Goal: Task Accomplishment & Management: Manage account settings

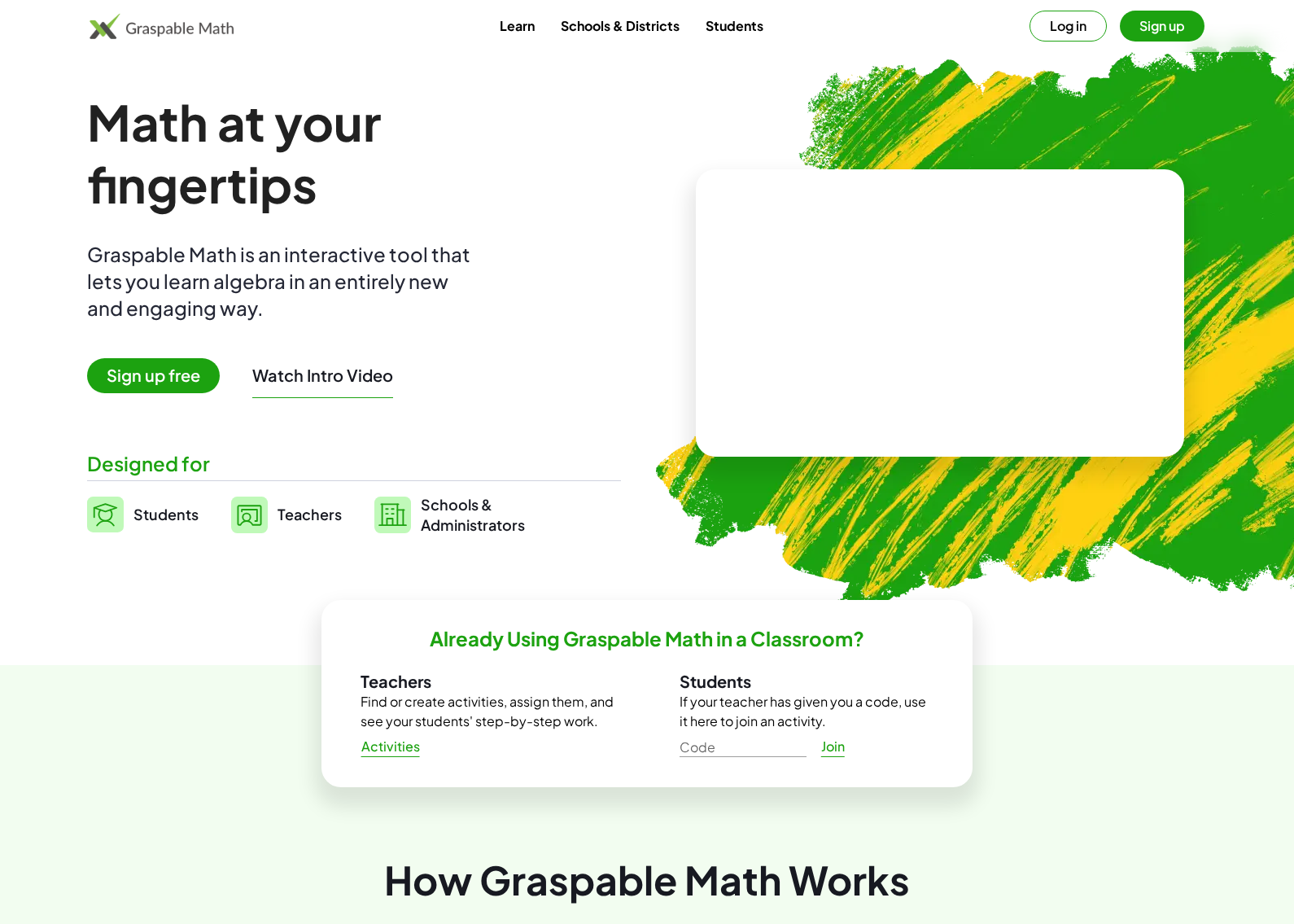
click at [300, 503] on link "Teachers" at bounding box center [286, 514] width 111 height 41
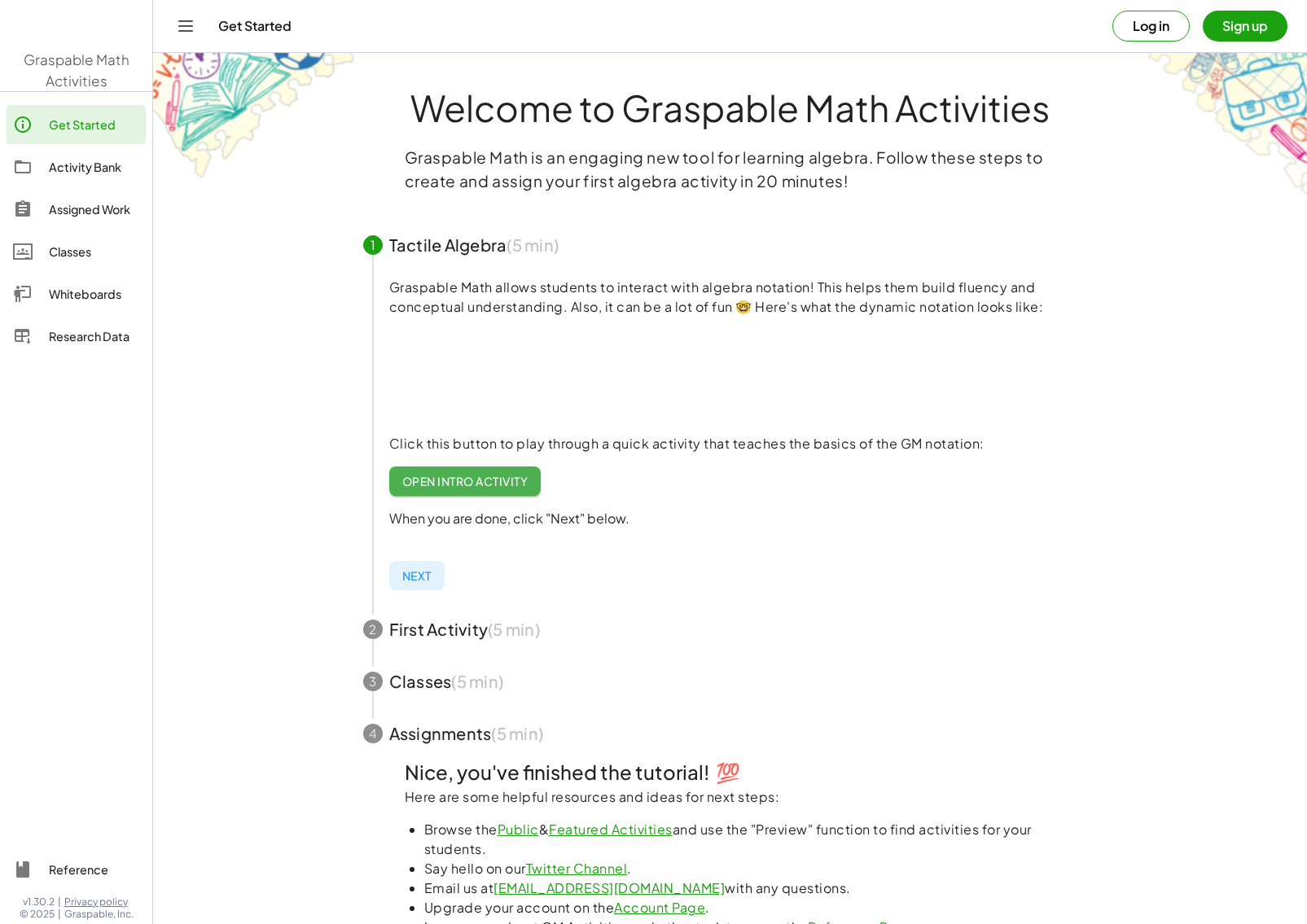
click at [300, 513] on main "Welcome to Graspable Math Activities Graspable Math is an engaging new tool for…" at bounding box center [730, 516] width 1154 height 1032
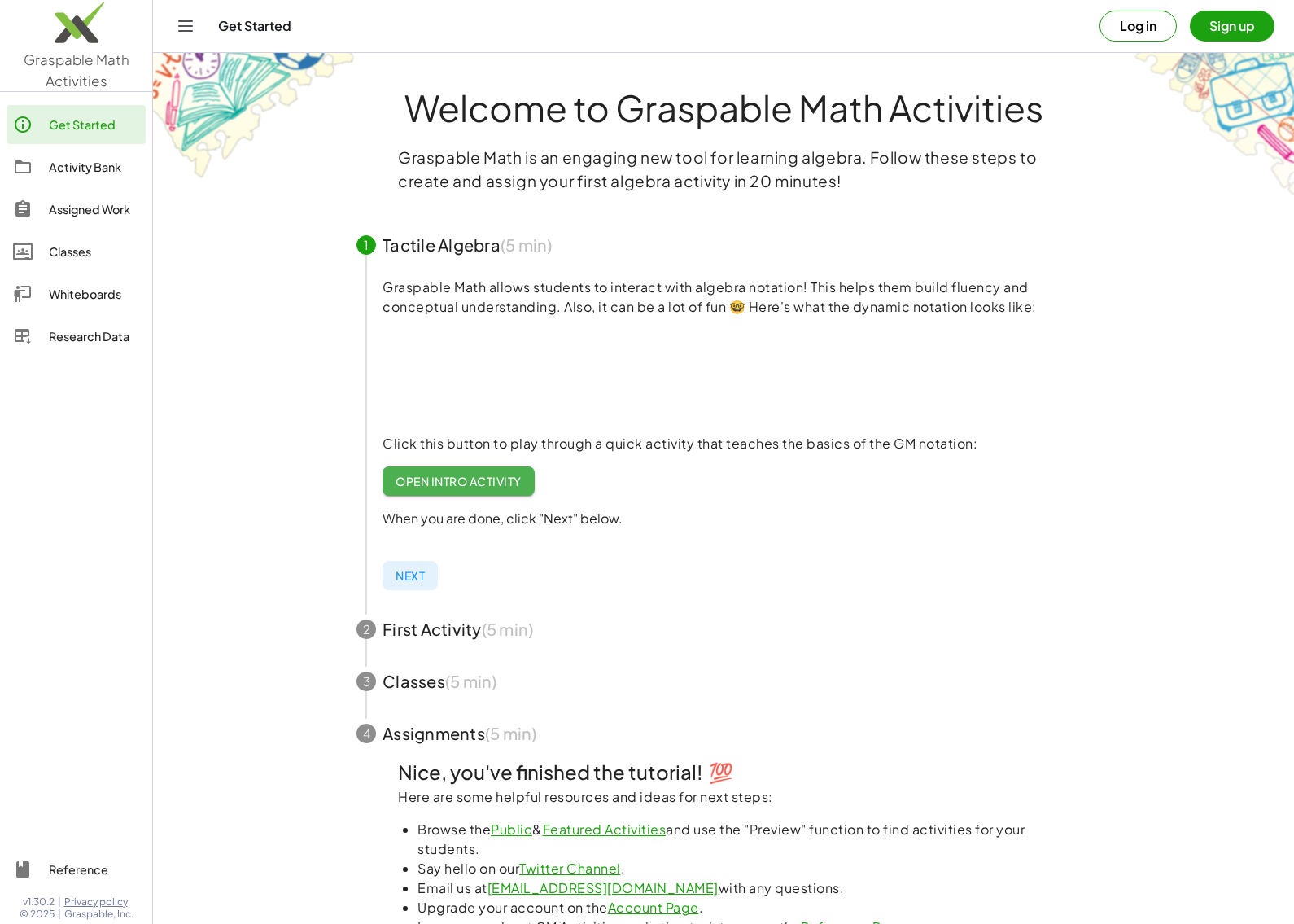
click at [106, 206] on div "Assigned Work" at bounding box center [94, 209] width 90 height 20
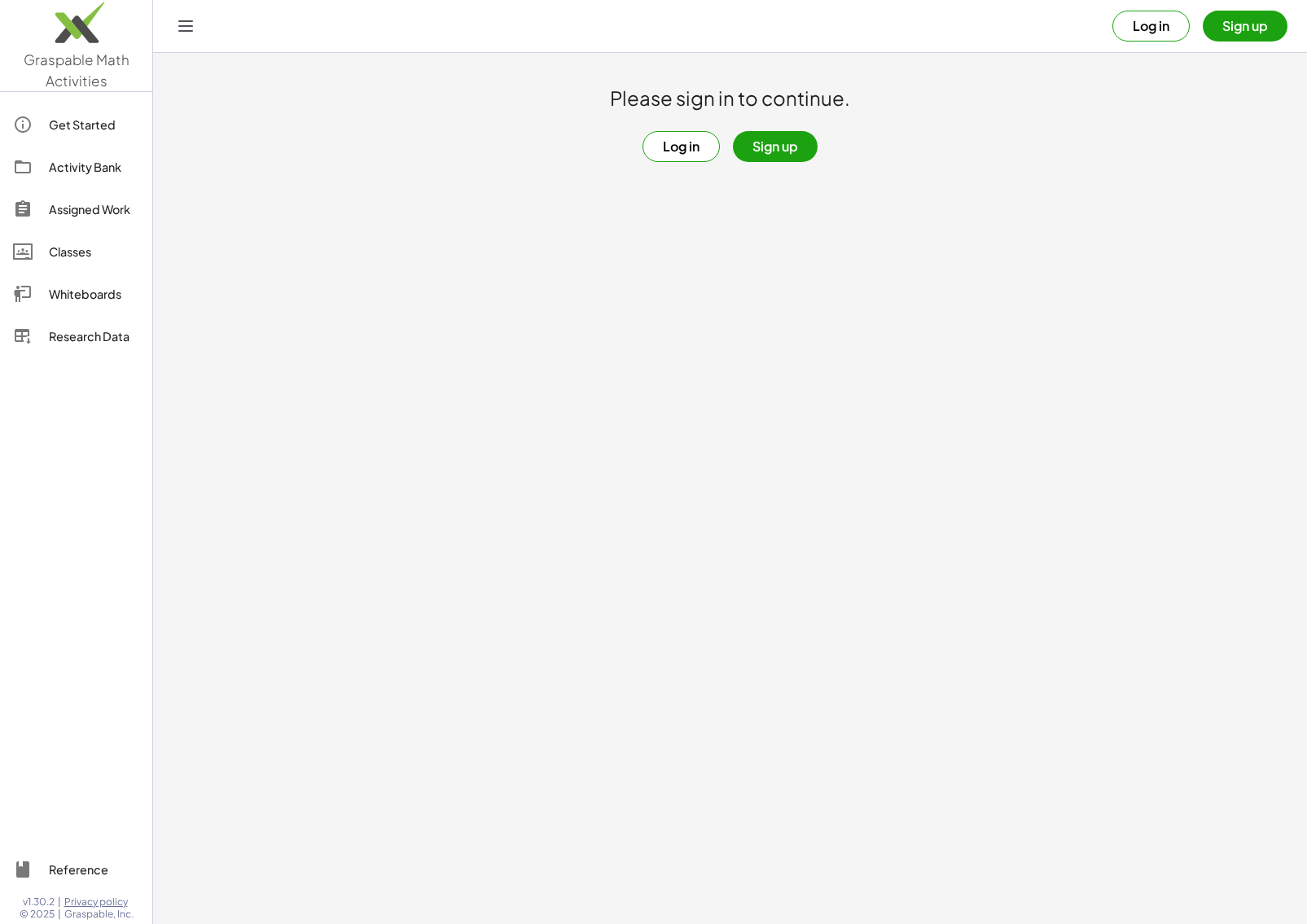
click at [674, 148] on button "Log in" at bounding box center [681, 146] width 77 height 31
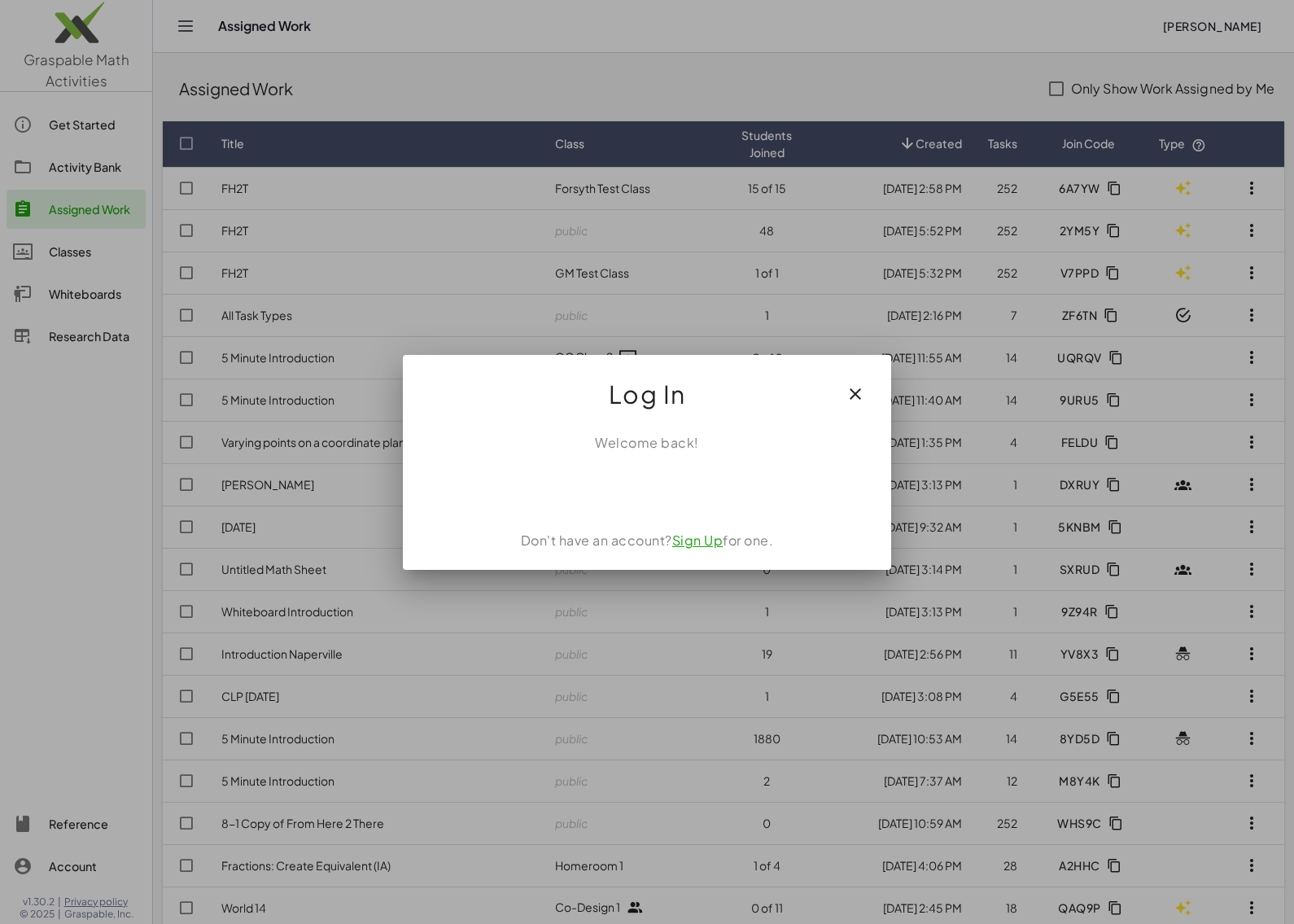
click at [844, 394] on button "button" at bounding box center [855, 394] width 39 height 39
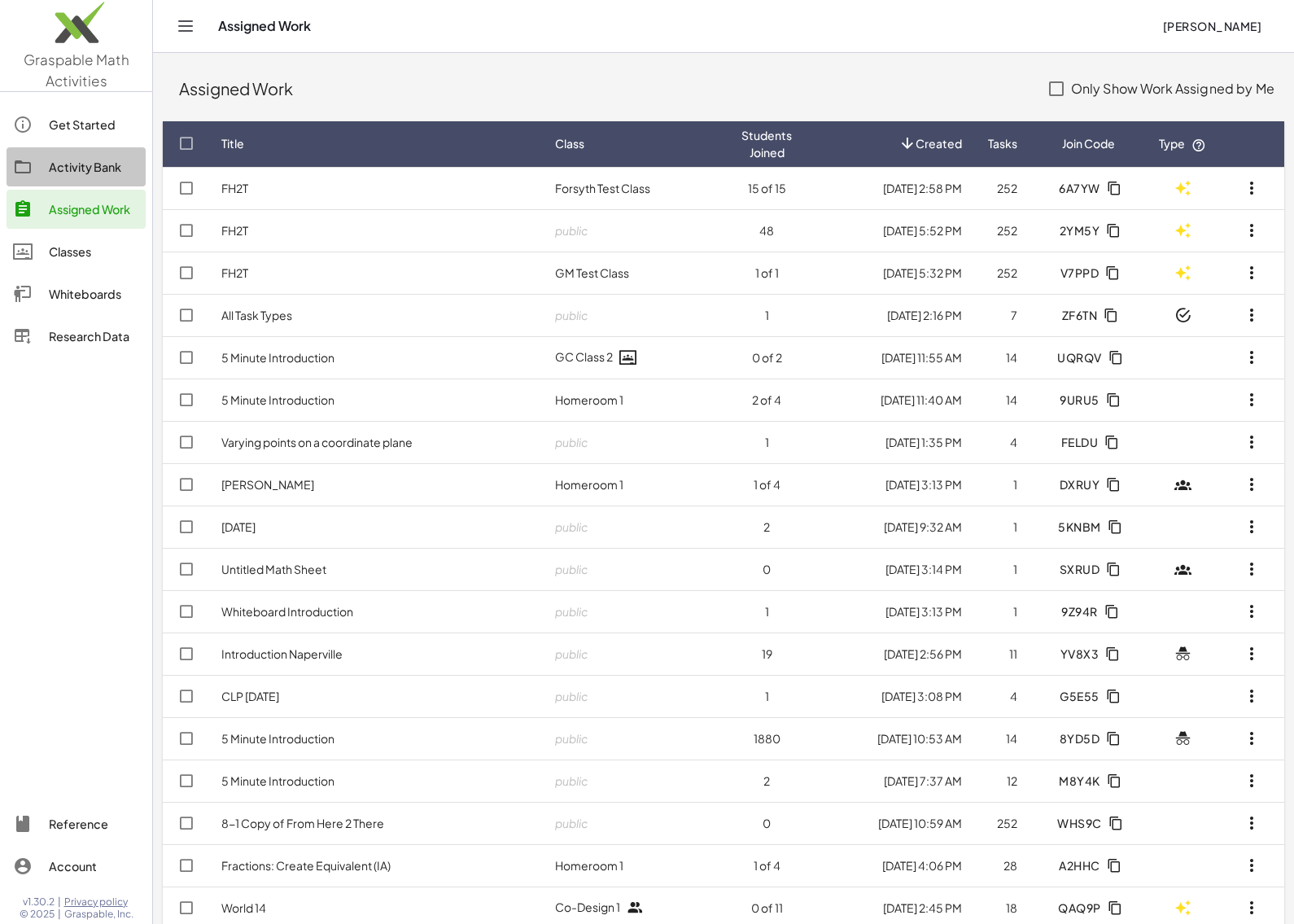
click at [77, 167] on div "Activity Bank" at bounding box center [94, 167] width 90 height 20
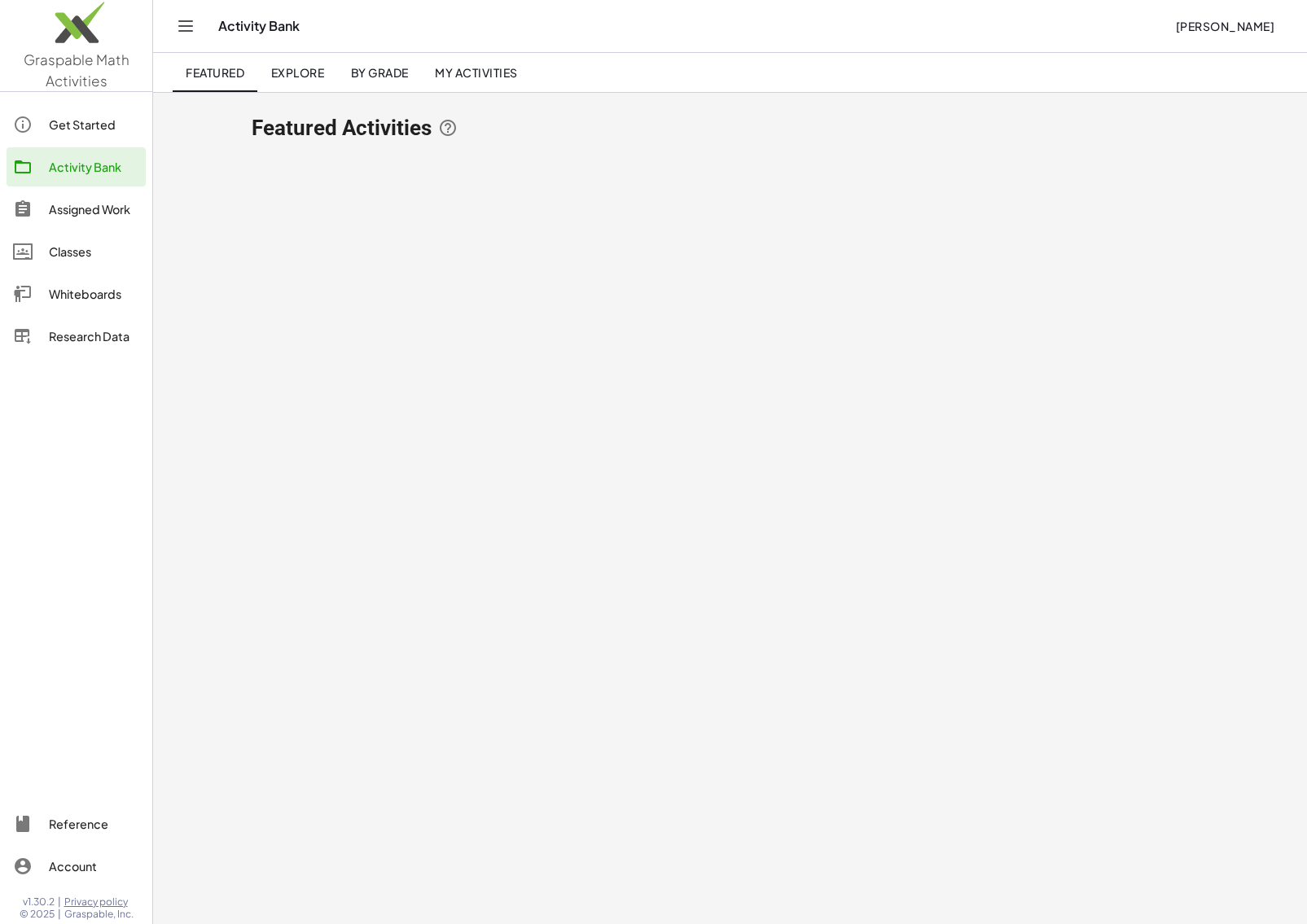
click at [505, 63] on link "My Activities" at bounding box center [477, 72] width 109 height 39
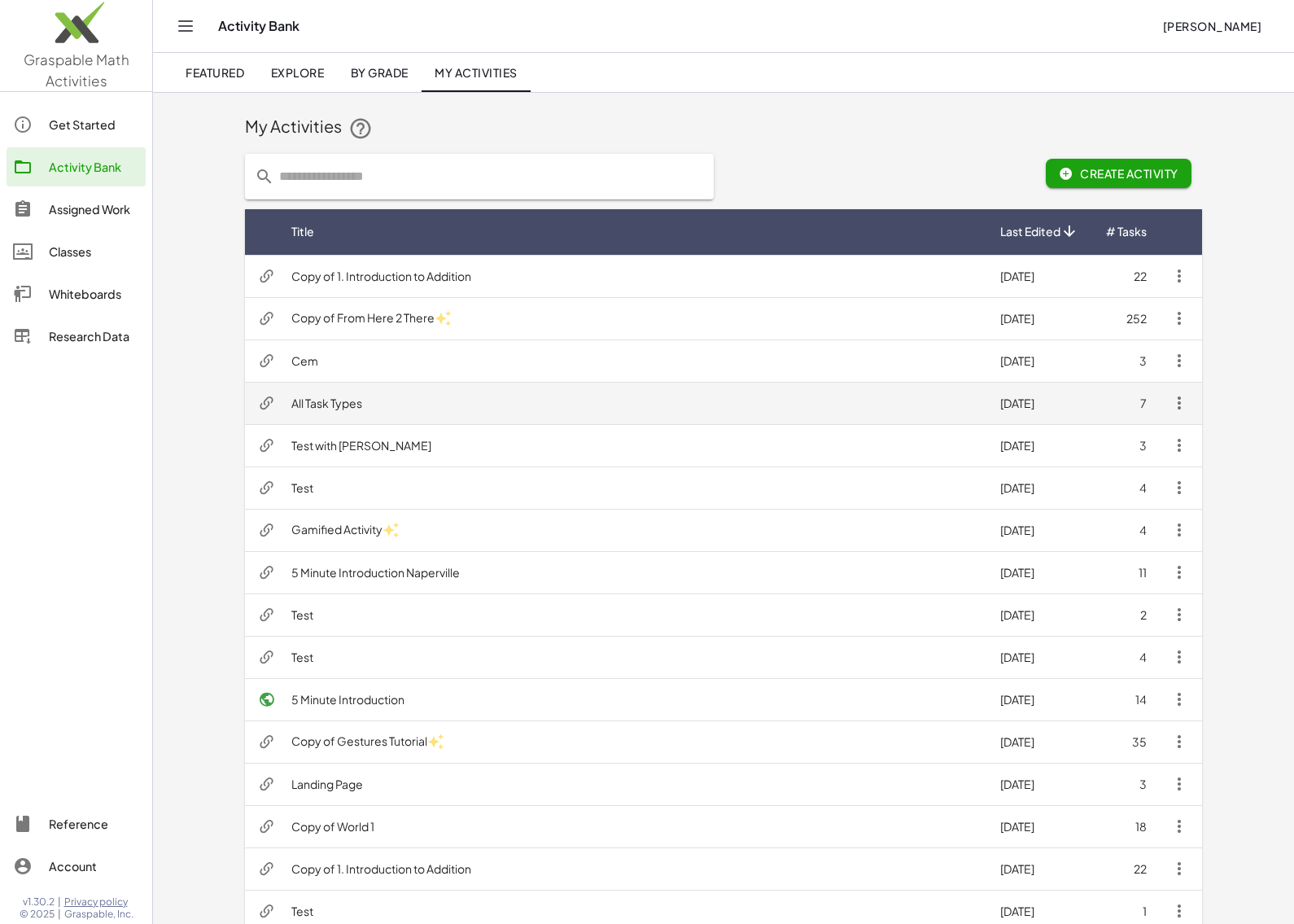
click at [602, 386] on td "All Task Types" at bounding box center [633, 402] width 709 height 42
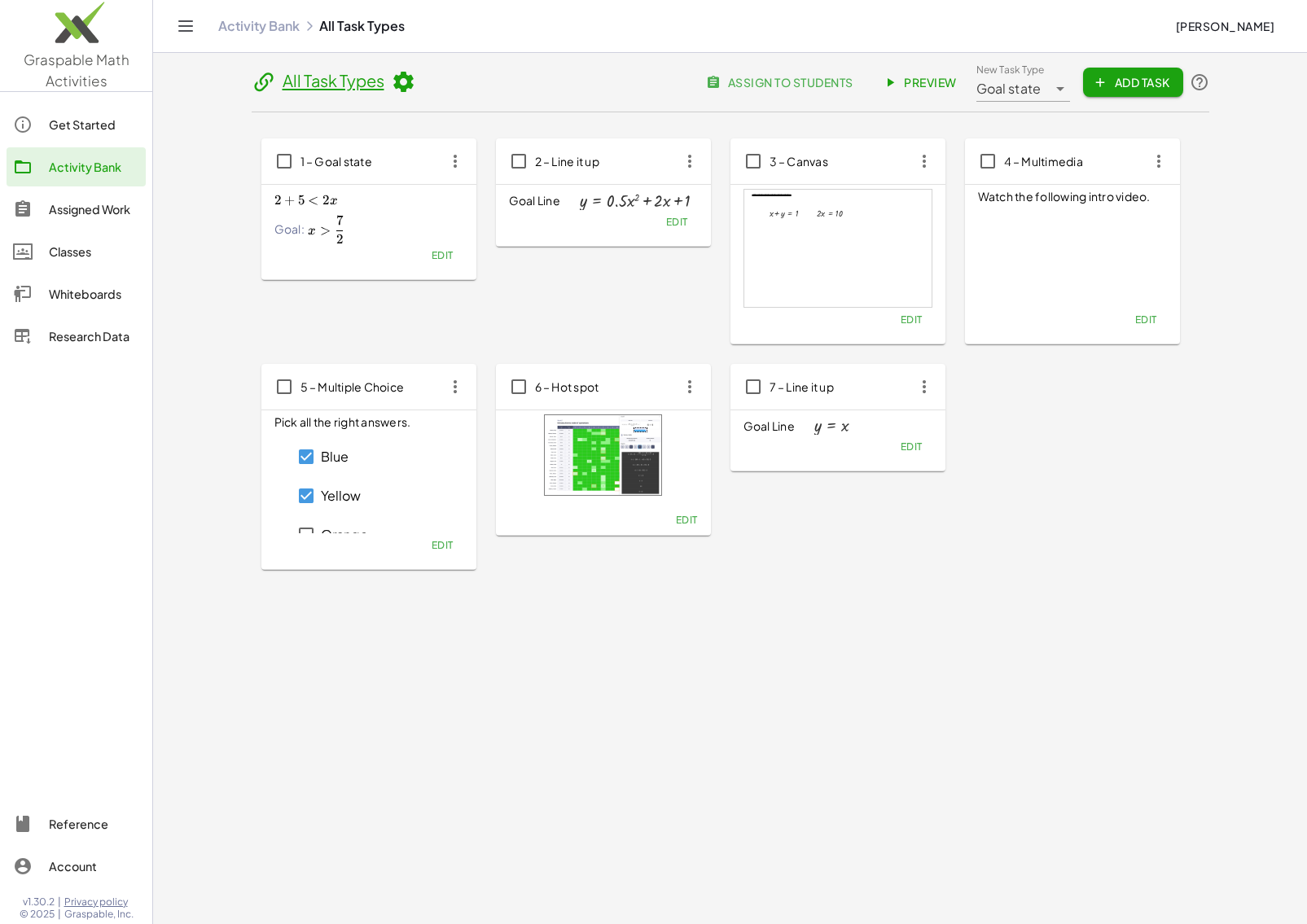
click at [813, 87] on span "assign to students" at bounding box center [781, 83] width 143 height 15
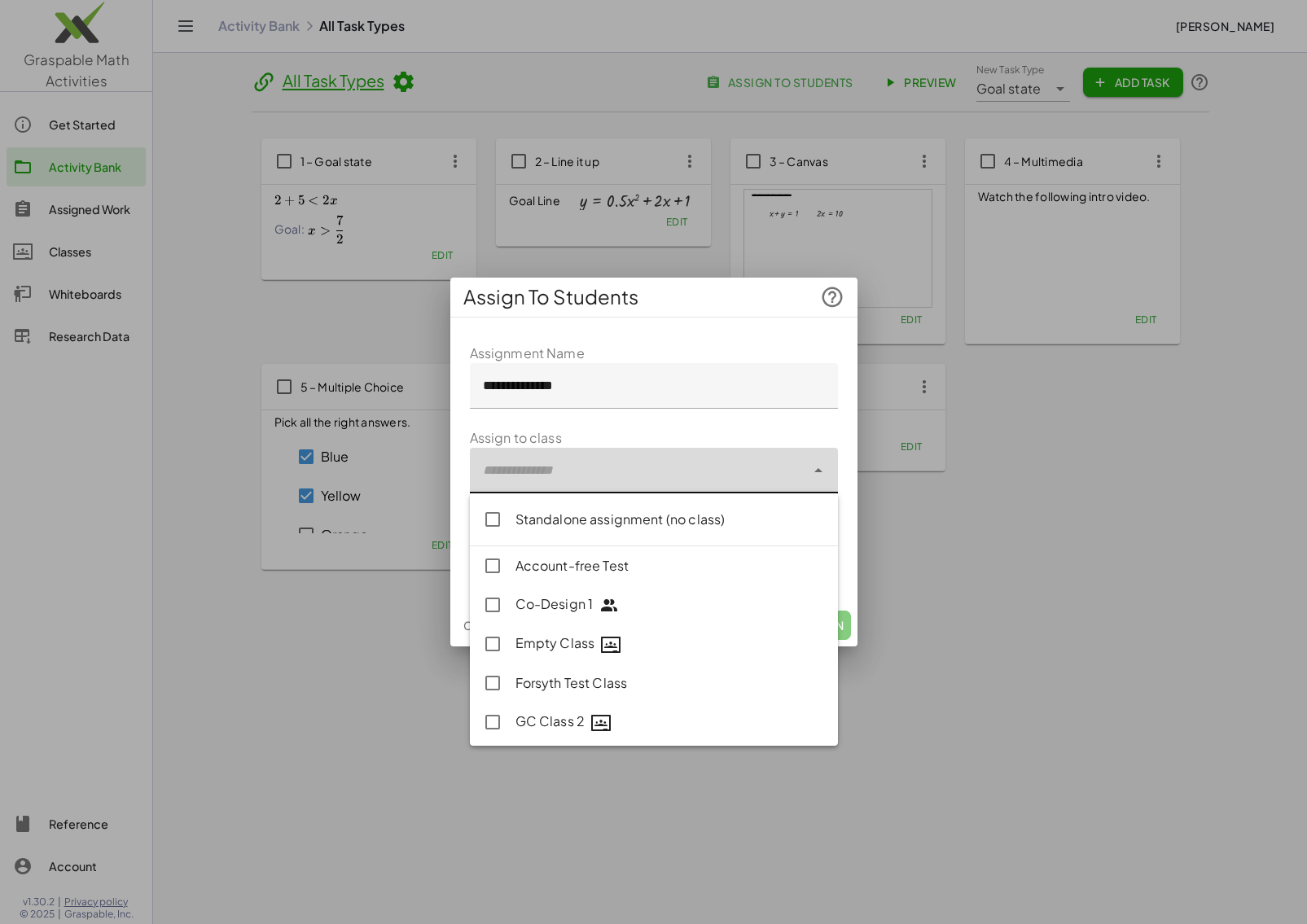
click at [586, 478] on div at bounding box center [638, 470] width 335 height 45
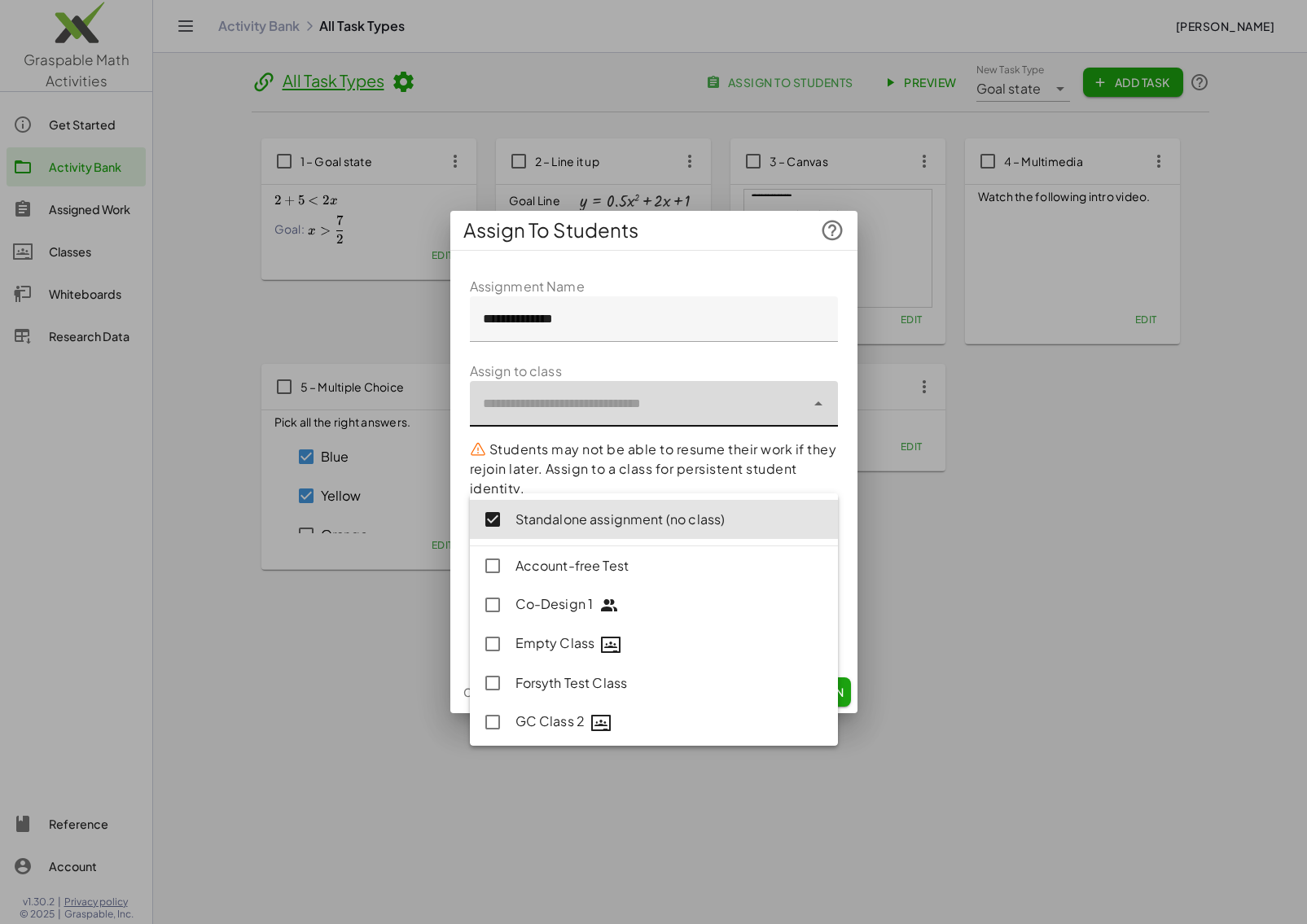
click at [531, 458] on p "Students may not be able to resume their work if they rejoin later. Assign to a…" at bounding box center [654, 469] width 368 height 58
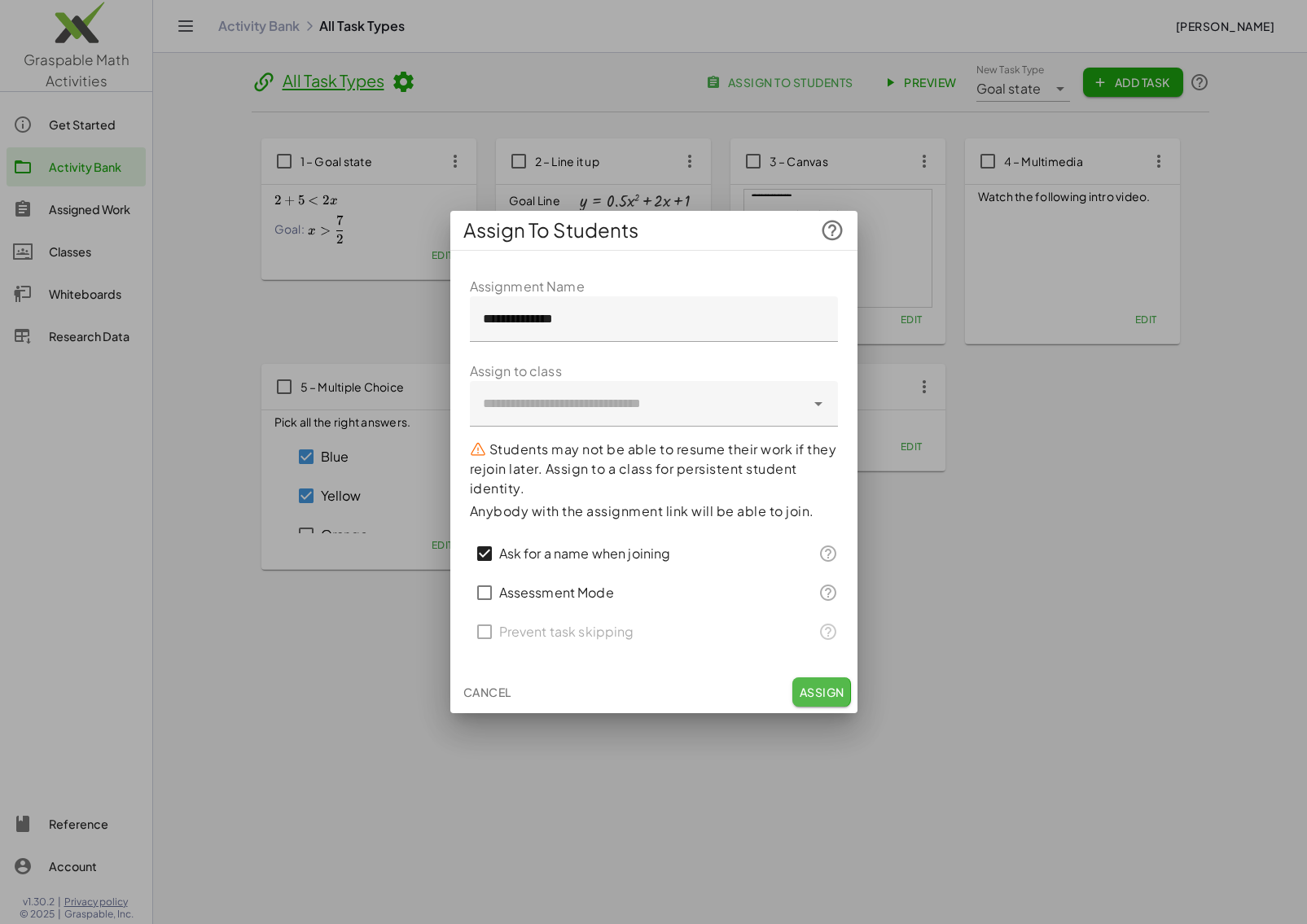
click at [825, 702] on button "Assign" at bounding box center [821, 691] width 57 height 29
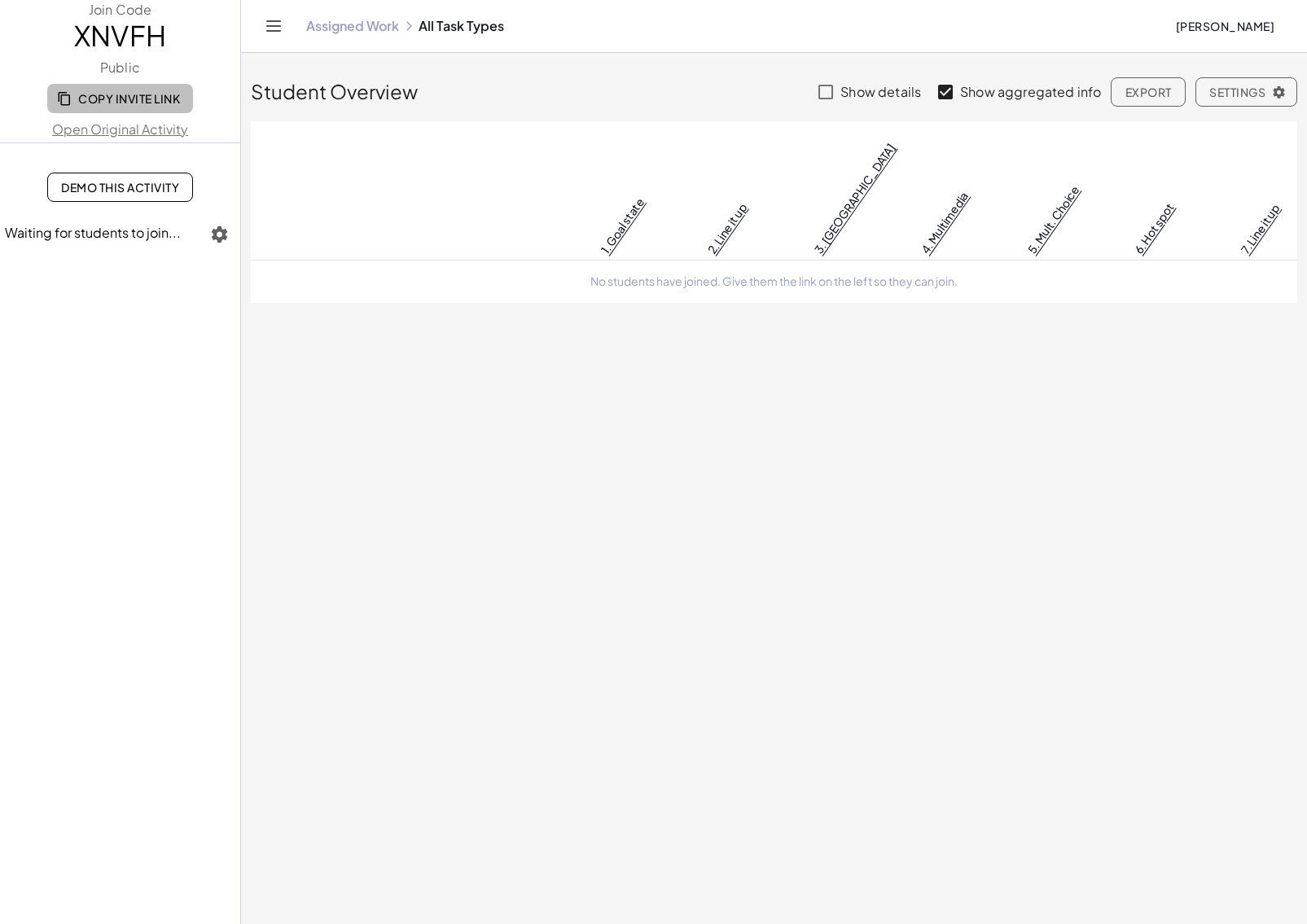
click at [136, 96] on span "Copy Invite Link" at bounding box center [120, 99] width 120 height 15
